Goal: Information Seeking & Learning: Understand process/instructions

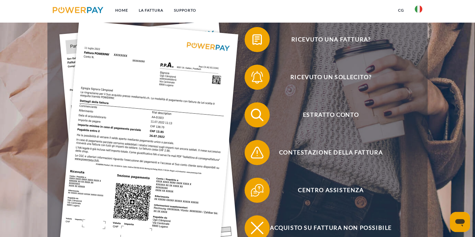
scroll to position [138, 0]
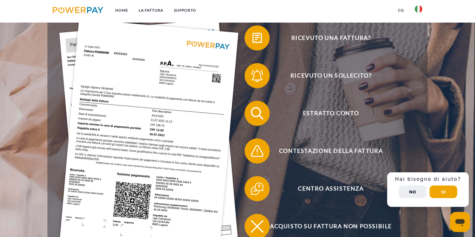
click at [412, 191] on button "No" at bounding box center [412, 191] width 28 height 13
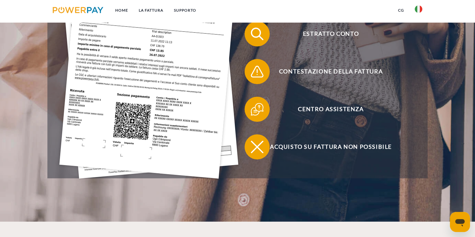
scroll to position [0, 0]
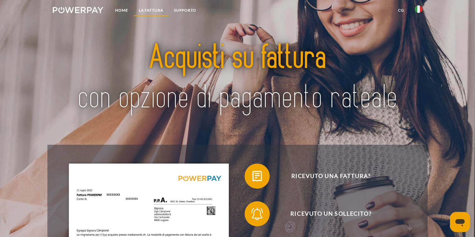
click at [147, 14] on link "LA FATTURA" at bounding box center [150, 10] width 35 height 11
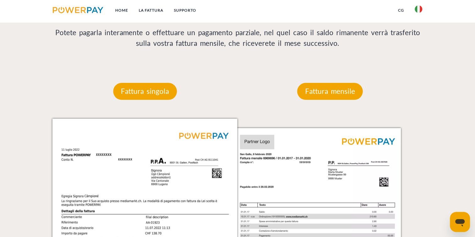
scroll to position [541, 0]
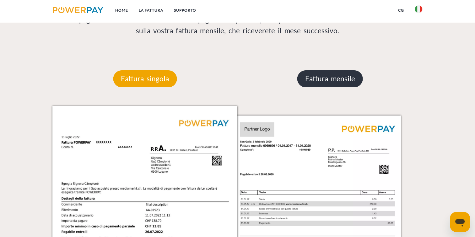
click at [320, 83] on p "Fattura mensile" at bounding box center [330, 78] width 66 height 17
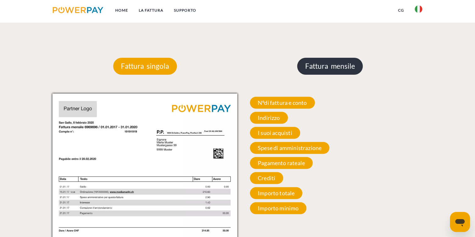
scroll to position [578, 0]
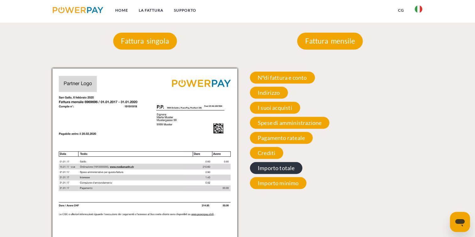
click at [283, 167] on span "Importo totale" at bounding box center [276, 168] width 53 height 12
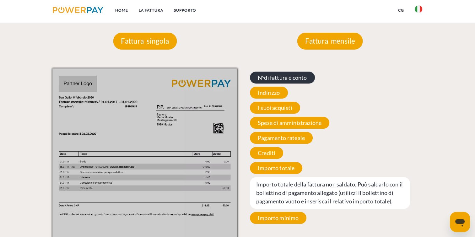
click at [262, 83] on span "N°di fattura e conto" at bounding box center [282, 78] width 65 height 12
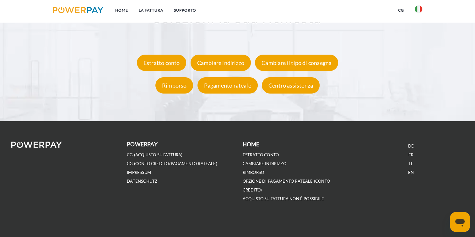
scroll to position [0, 0]
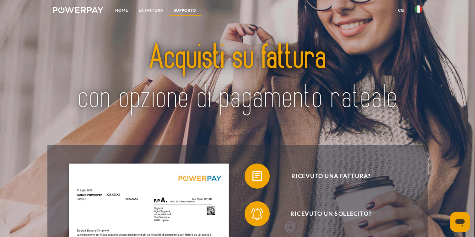
click at [196, 8] on link "Supporto" at bounding box center [184, 10] width 33 height 11
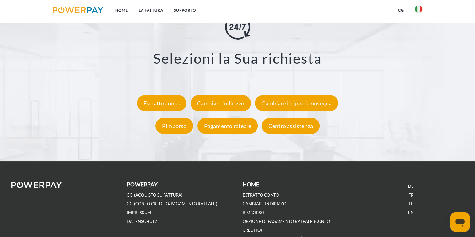
scroll to position [1170, 0]
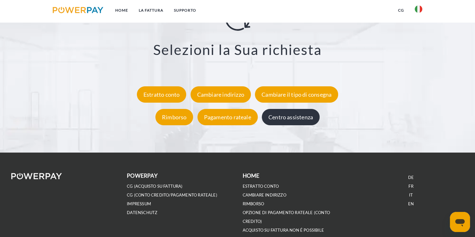
click at [294, 110] on div "Centro assistenza" at bounding box center [291, 117] width 58 height 16
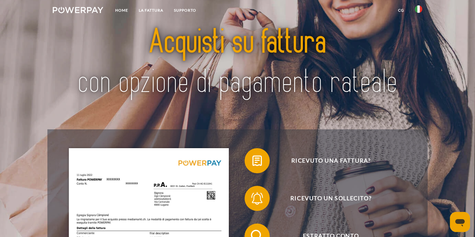
scroll to position [0, 0]
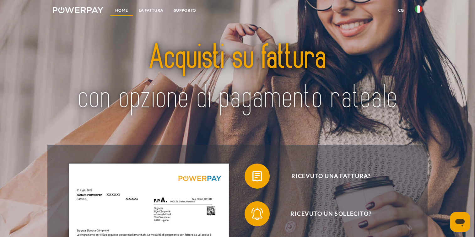
click at [117, 11] on link "Home" at bounding box center [122, 10] width 24 height 11
